Goal: Task Accomplishment & Management: Manage account settings

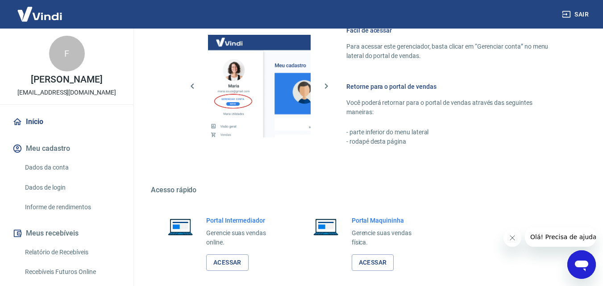
scroll to position [446, 0]
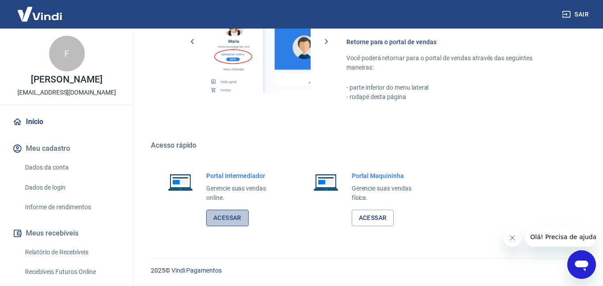
click at [229, 217] on link "Acessar" at bounding box center [227, 218] width 42 height 17
drag, startPoint x: 580, startPoint y: 13, endPoint x: 576, endPoint y: 10, distance: 5.0
click at [578, 12] on button "Sair" at bounding box center [576, 14] width 32 height 17
